Goal: Task Accomplishment & Management: Use online tool/utility

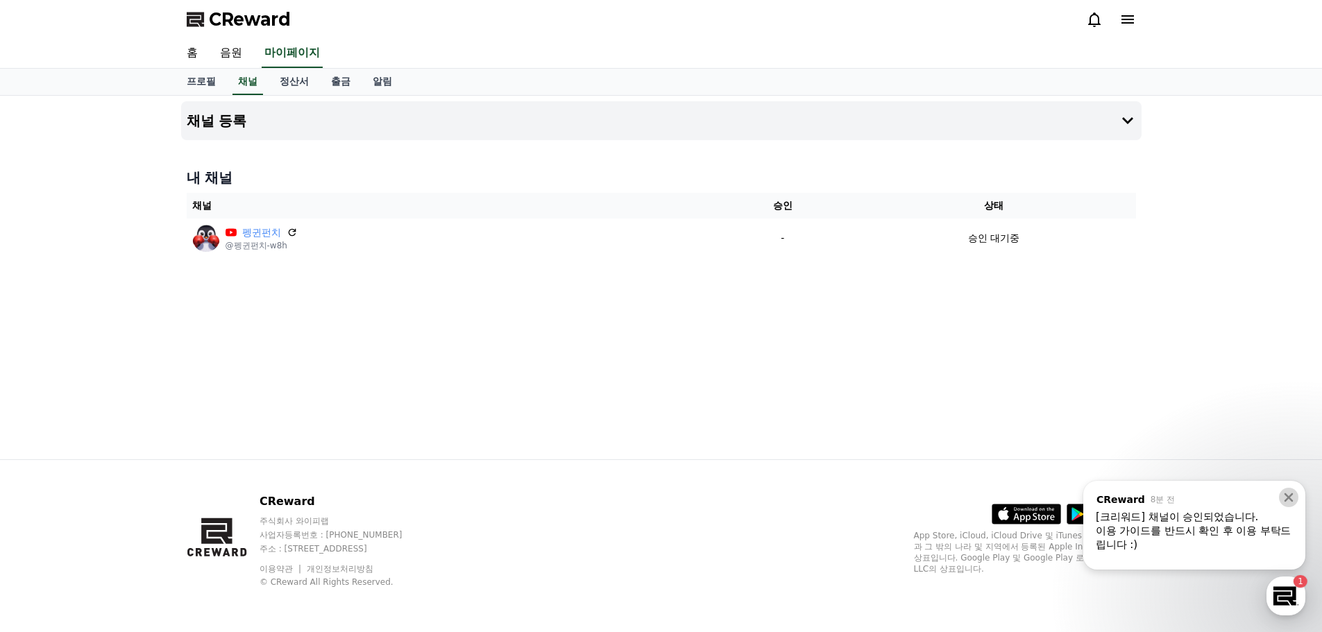
click at [1285, 493] on icon at bounding box center [1288, 497] width 9 height 9
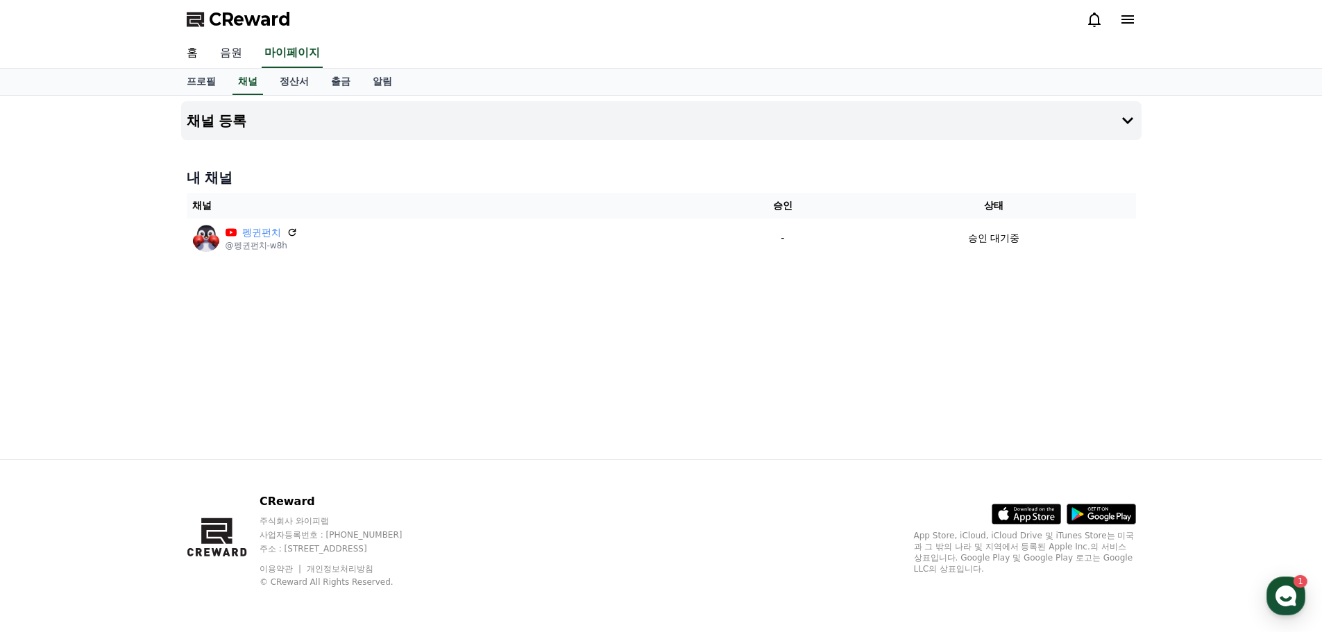
click at [241, 53] on link "음원" at bounding box center [231, 53] width 44 height 29
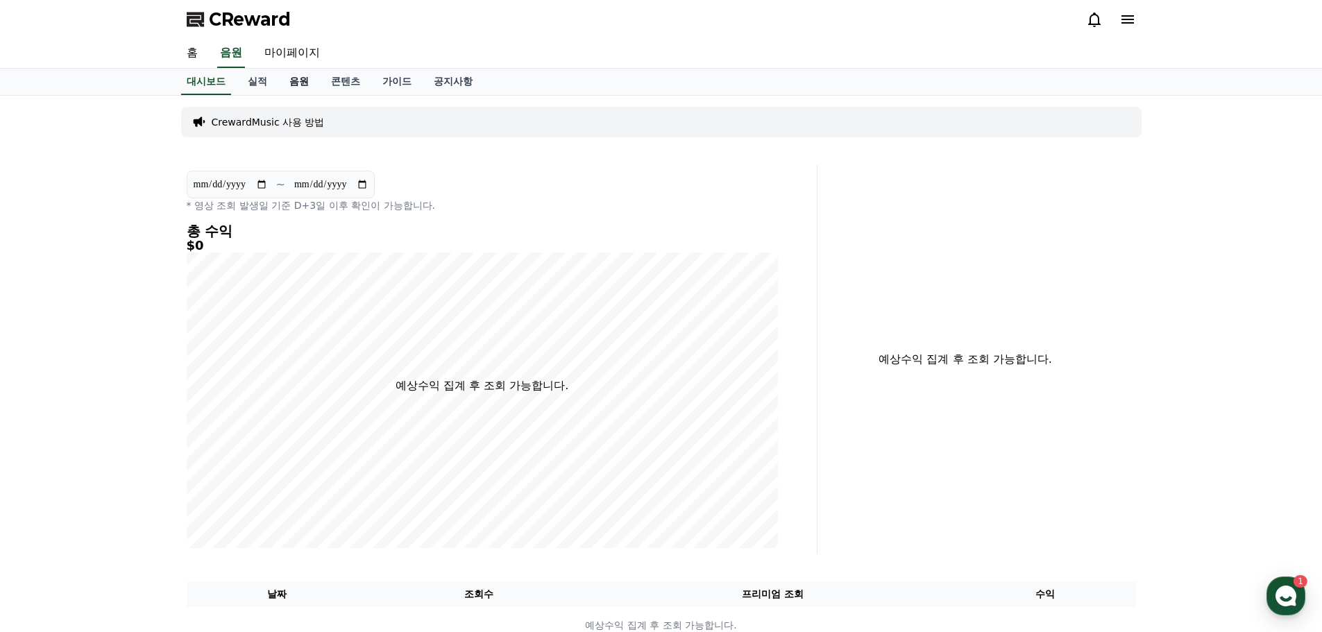
click at [308, 85] on link "음원" at bounding box center [299, 82] width 42 height 26
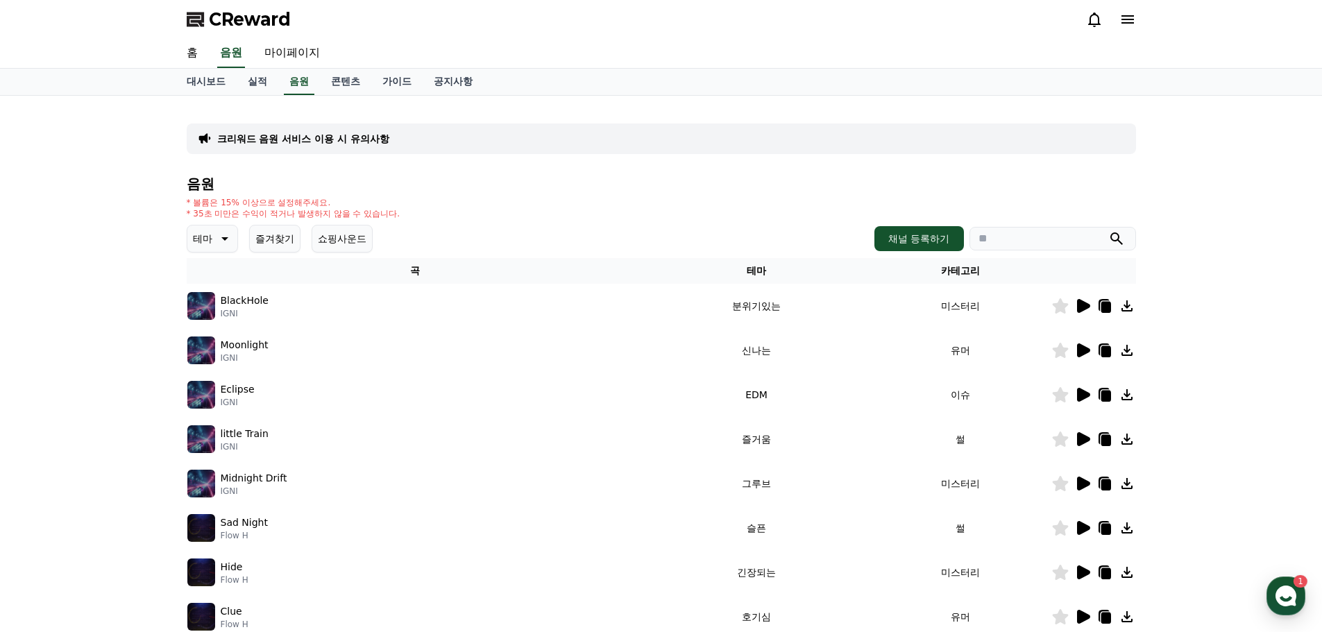
click at [228, 244] on icon at bounding box center [223, 238] width 17 height 17
click at [215, 321] on button "어두운" at bounding box center [209, 314] width 40 height 31
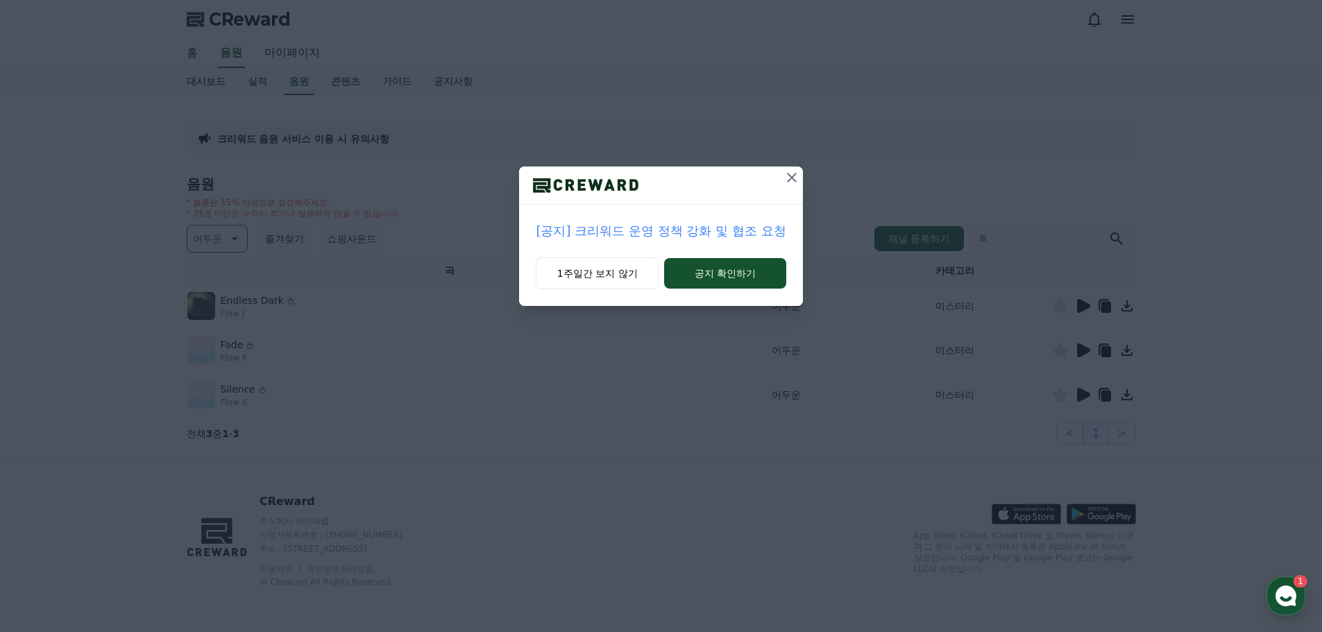
click at [789, 185] on icon at bounding box center [791, 177] width 17 height 17
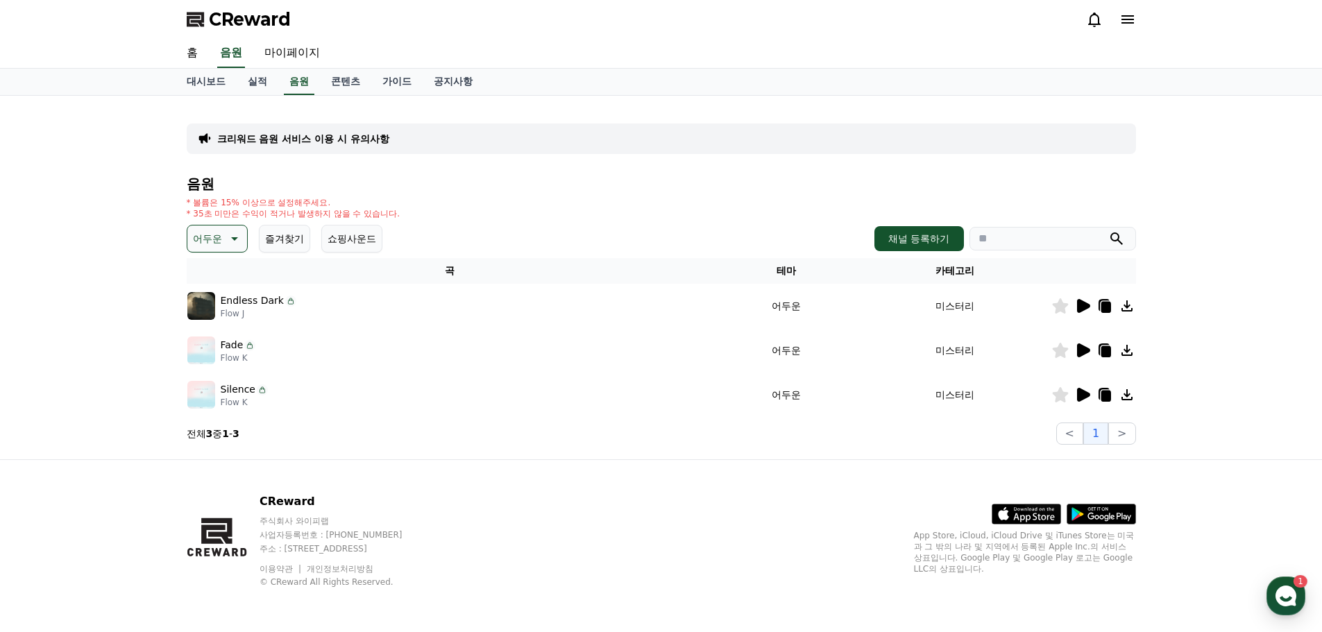
click at [1082, 303] on icon at bounding box center [1083, 306] width 13 height 14
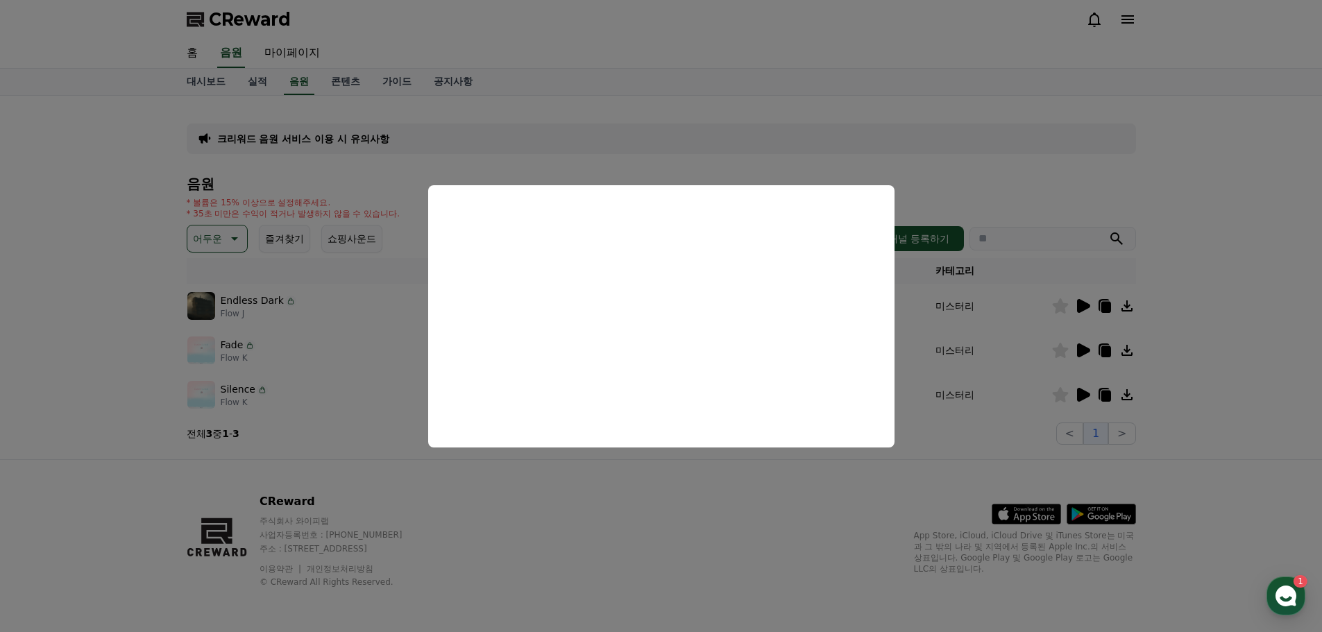
click at [888, 529] on button "close modal" at bounding box center [661, 316] width 1322 height 632
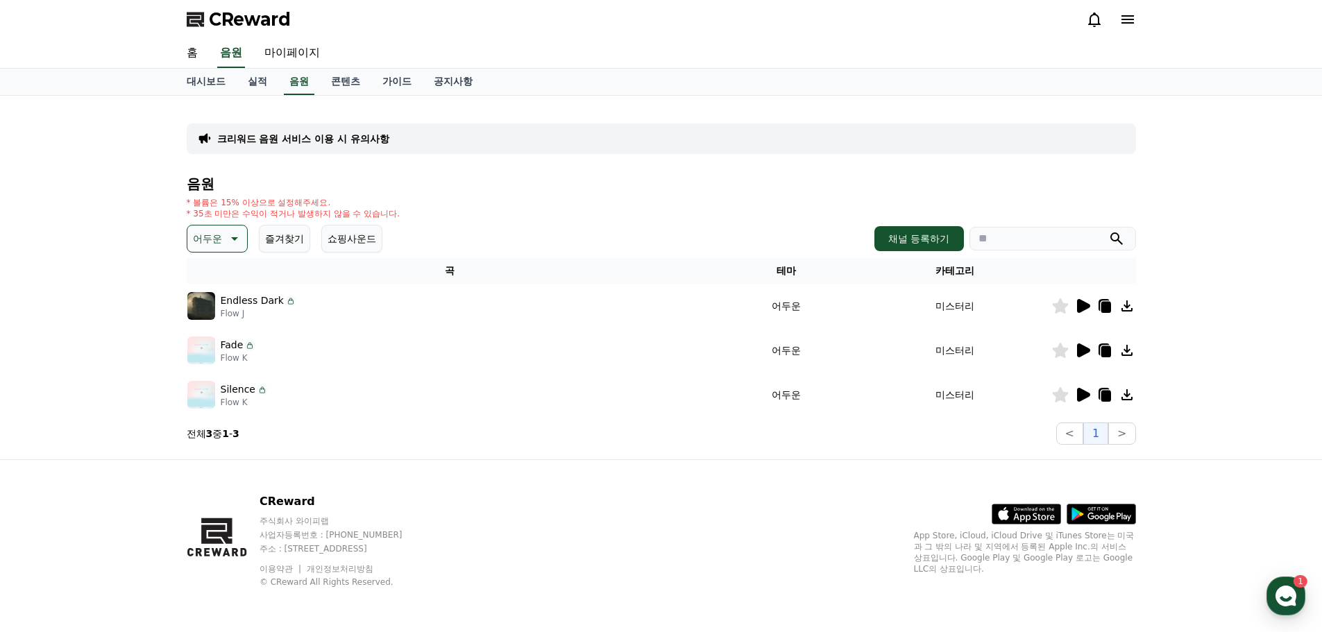
click at [1081, 351] on icon at bounding box center [1083, 350] width 13 height 14
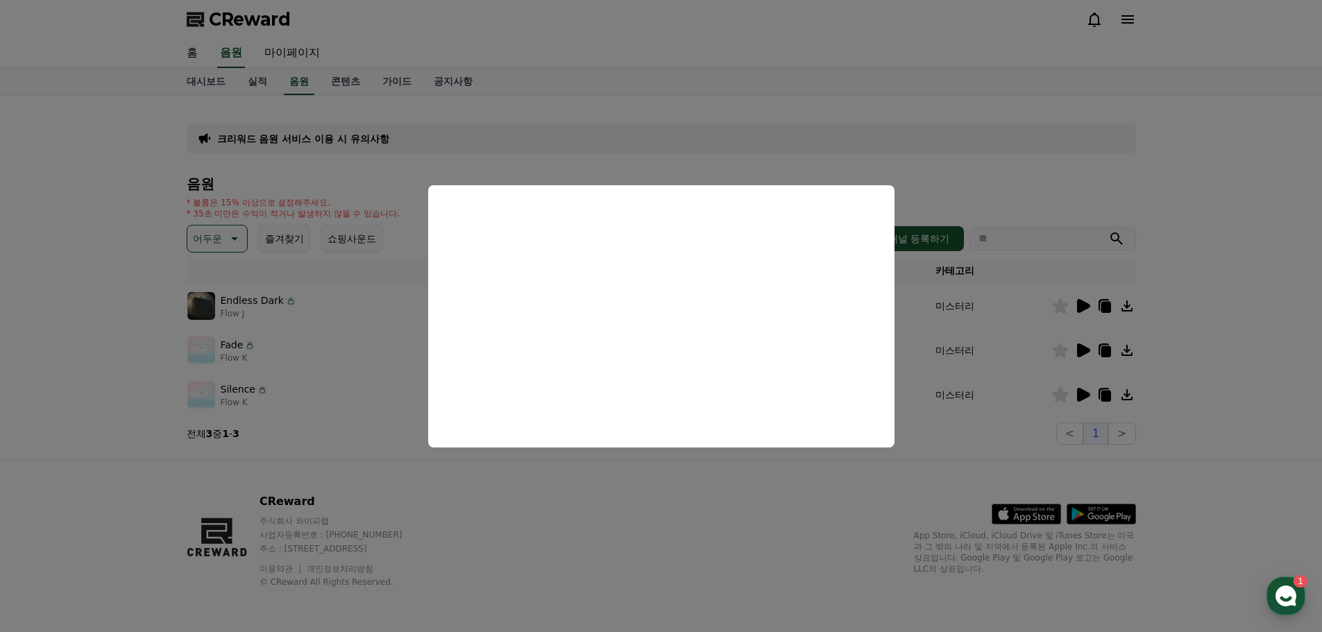
click at [1073, 394] on button "close modal" at bounding box center [661, 316] width 1322 height 632
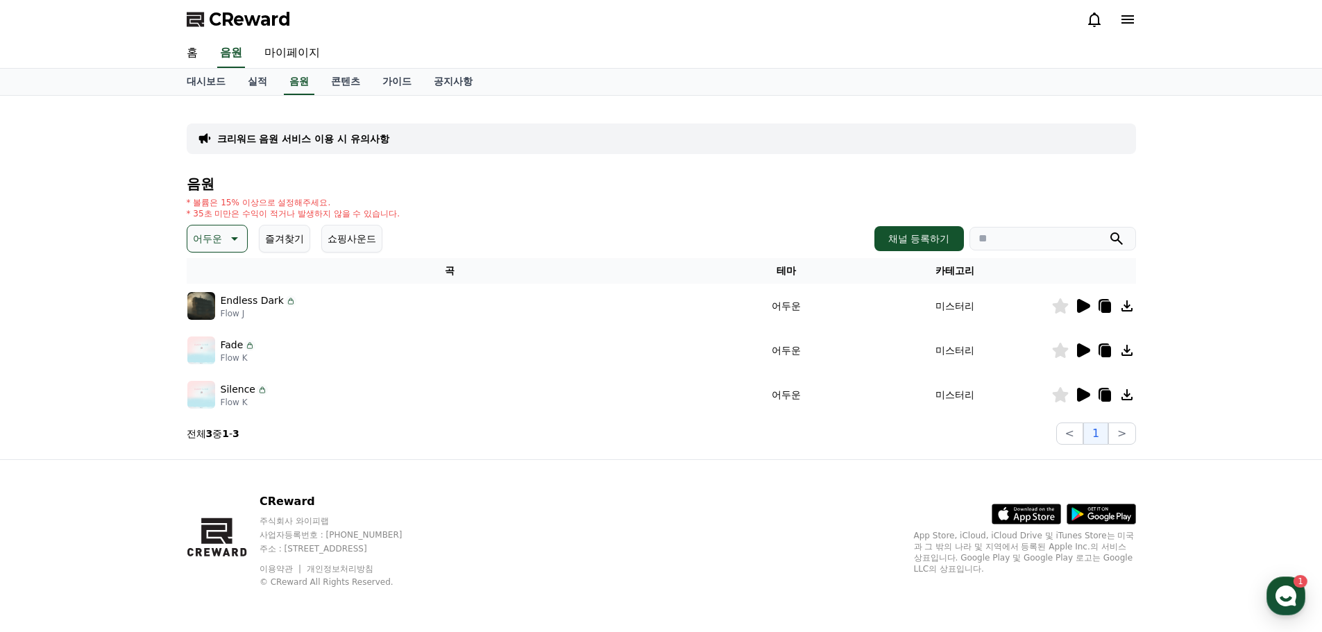
click at [1076, 398] on icon at bounding box center [1082, 395] width 17 height 17
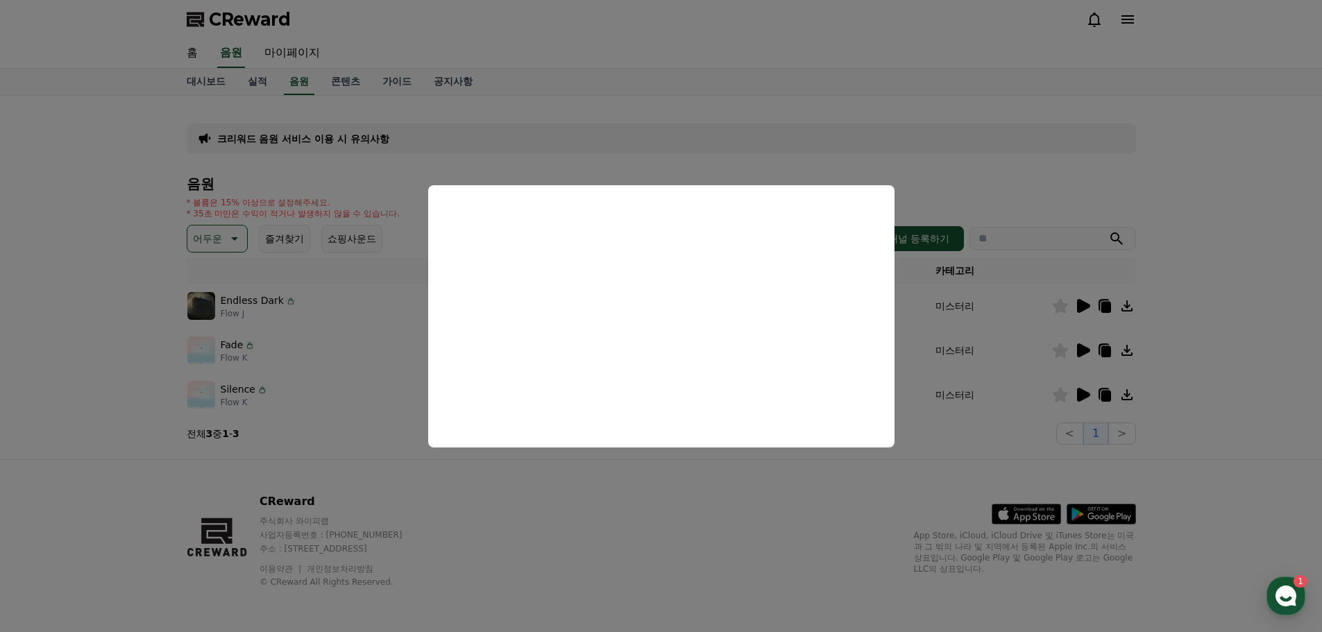
click at [1135, 399] on button "close modal" at bounding box center [661, 316] width 1322 height 632
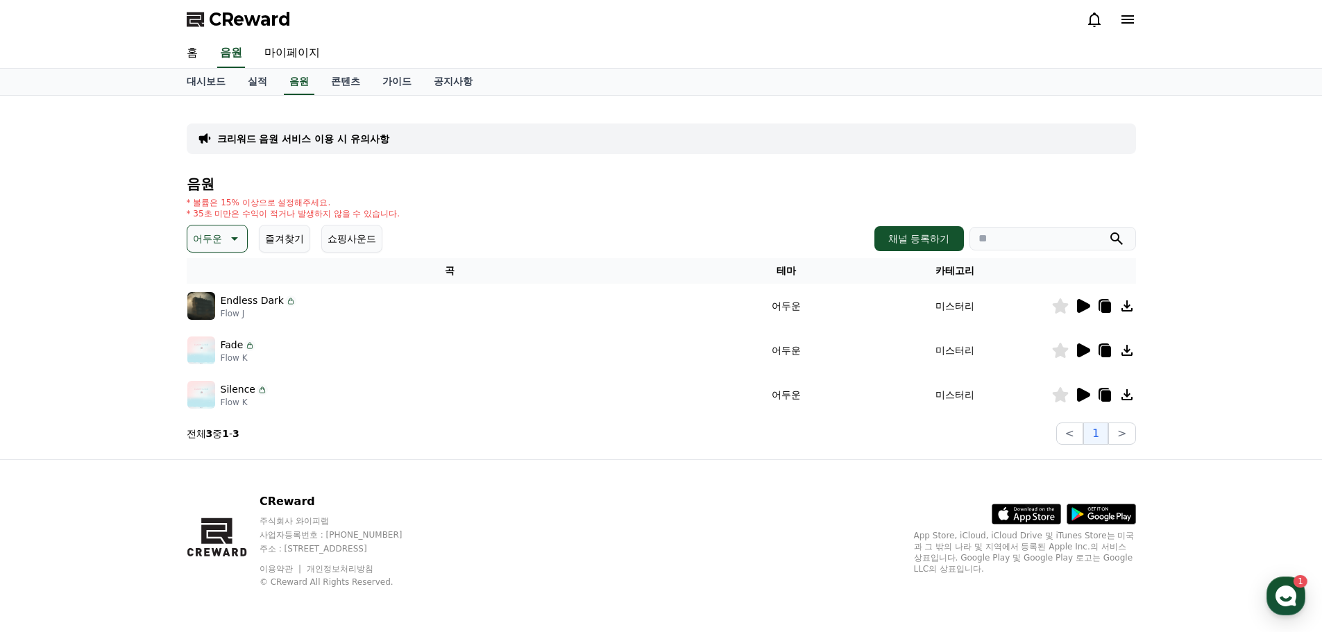
click at [1128, 399] on icon at bounding box center [1126, 394] width 11 height 11
click at [1103, 396] on icon at bounding box center [1106, 396] width 10 height 11
